Goal: Task Accomplishment & Management: Manage account settings

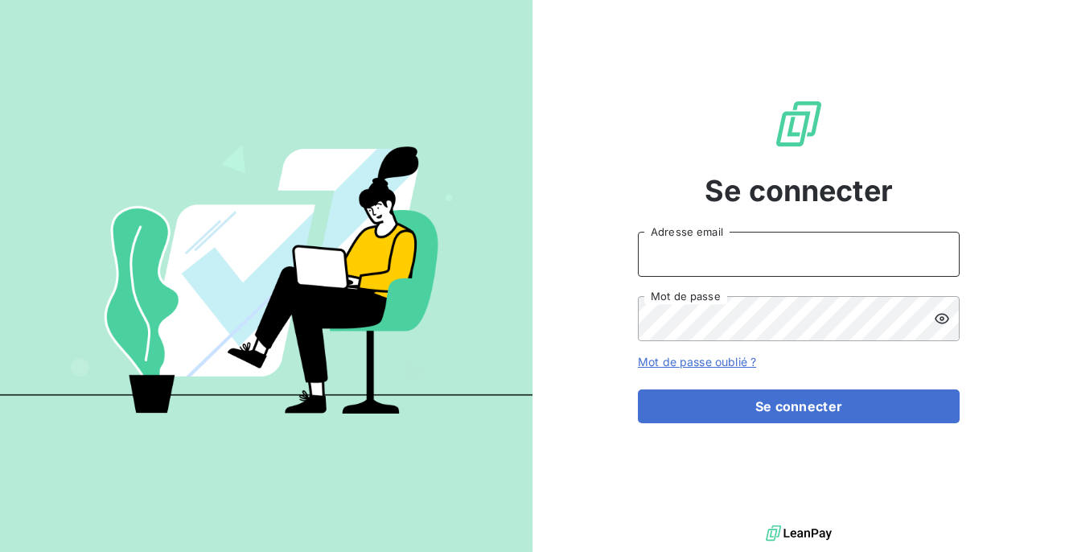
click at [904, 266] on input "Adresse email" at bounding box center [799, 254] width 322 height 45
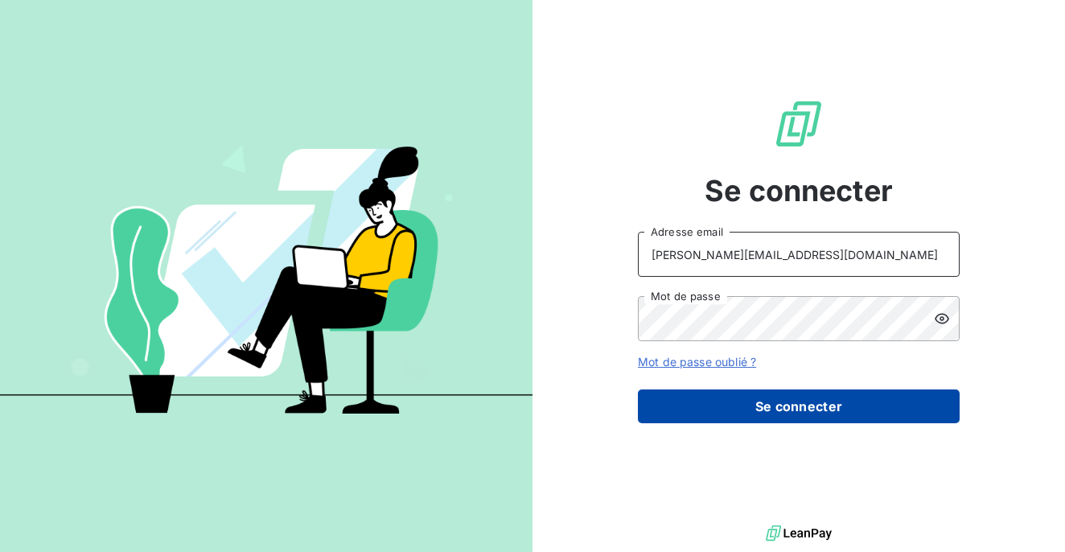
type input "[PERSON_NAME][EMAIL_ADDRESS][DOMAIN_NAME]"
click at [809, 413] on button "Se connecter" at bounding box center [799, 406] width 322 height 34
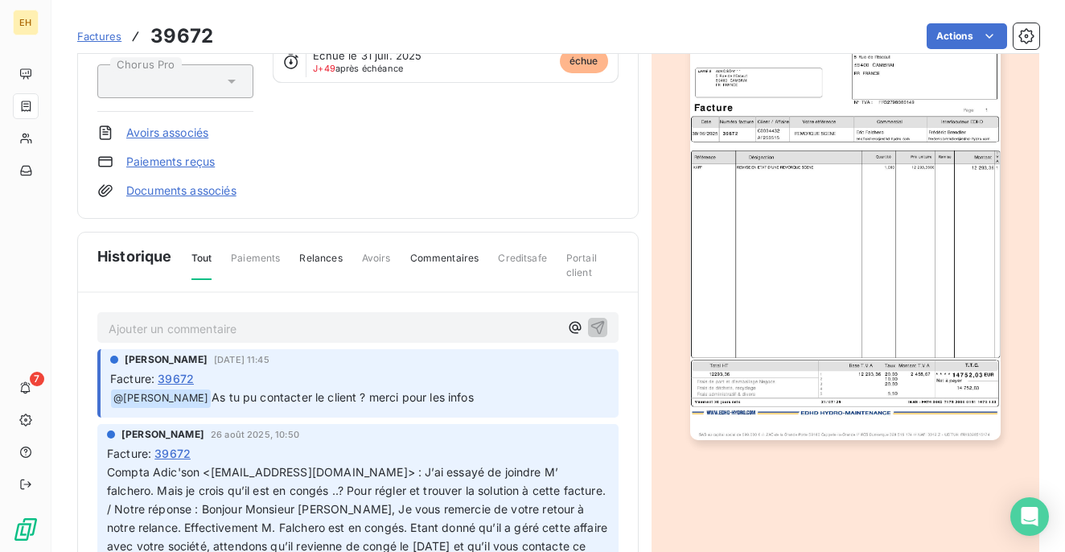
scroll to position [244, 0]
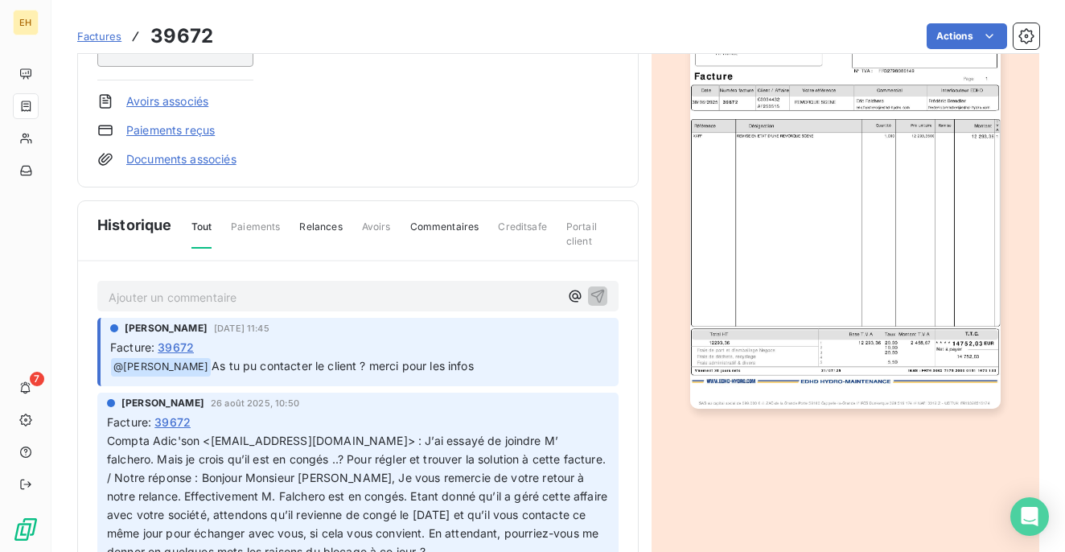
click at [278, 302] on p "Ajouter un commentaire ﻿" at bounding box center [334, 297] width 451 height 20
click at [290, 298] on span "J'ai essayer plusieurs fois sans succes" at bounding box center [212, 296] width 207 height 14
click at [328, 295] on p "J'ai essayer plusieurs fois sans succès" at bounding box center [334, 296] width 451 height 19
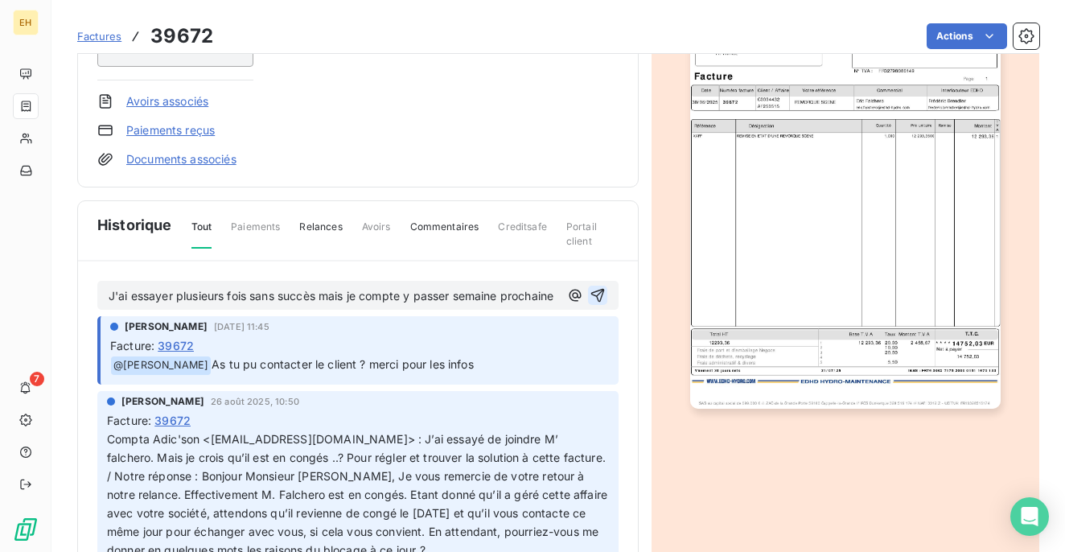
click at [590, 303] on icon "button" at bounding box center [598, 295] width 16 height 16
